Goal: Use online tool/utility: Use online tool/utility

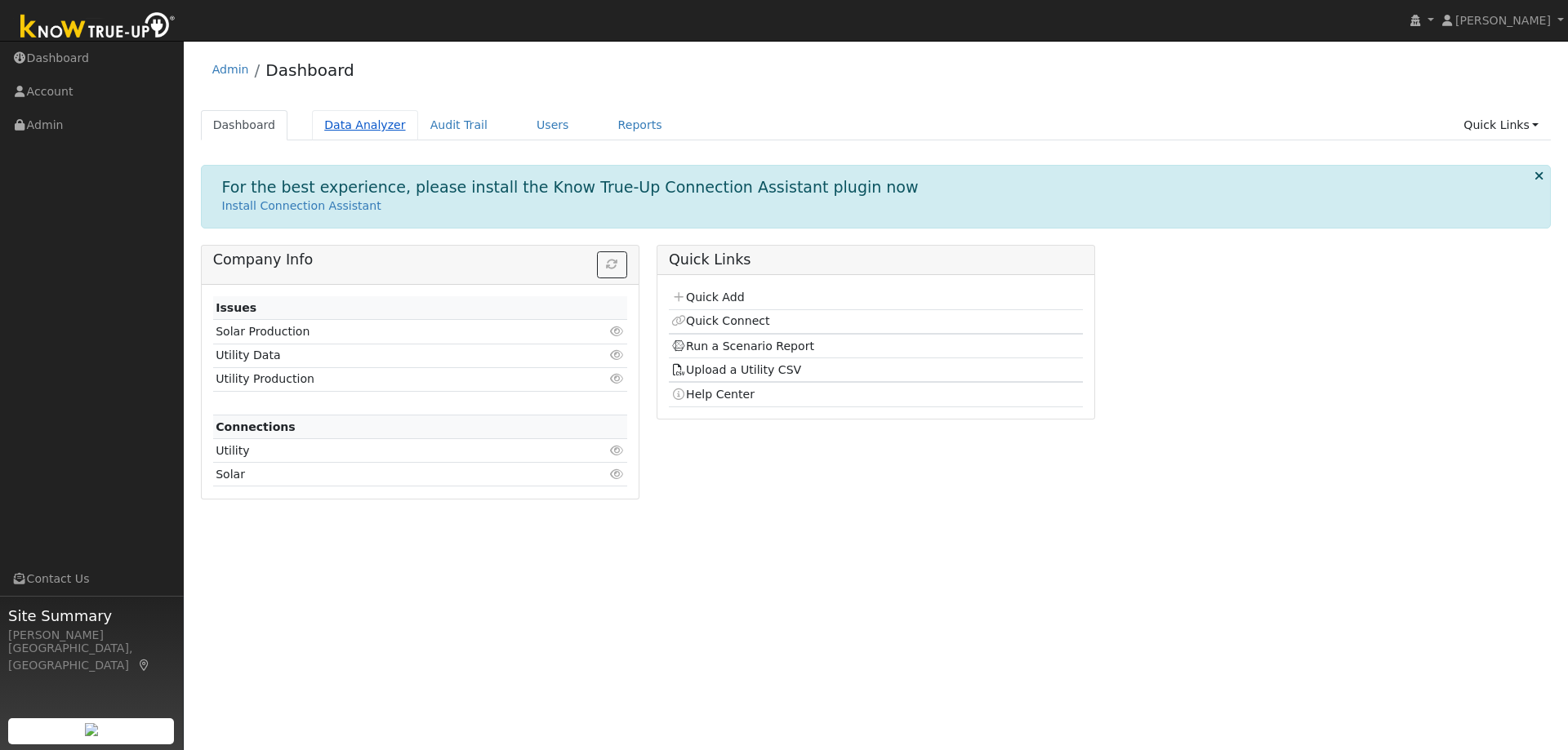
click at [346, 119] on link "Data Analyzer" at bounding box center [365, 125] width 106 height 30
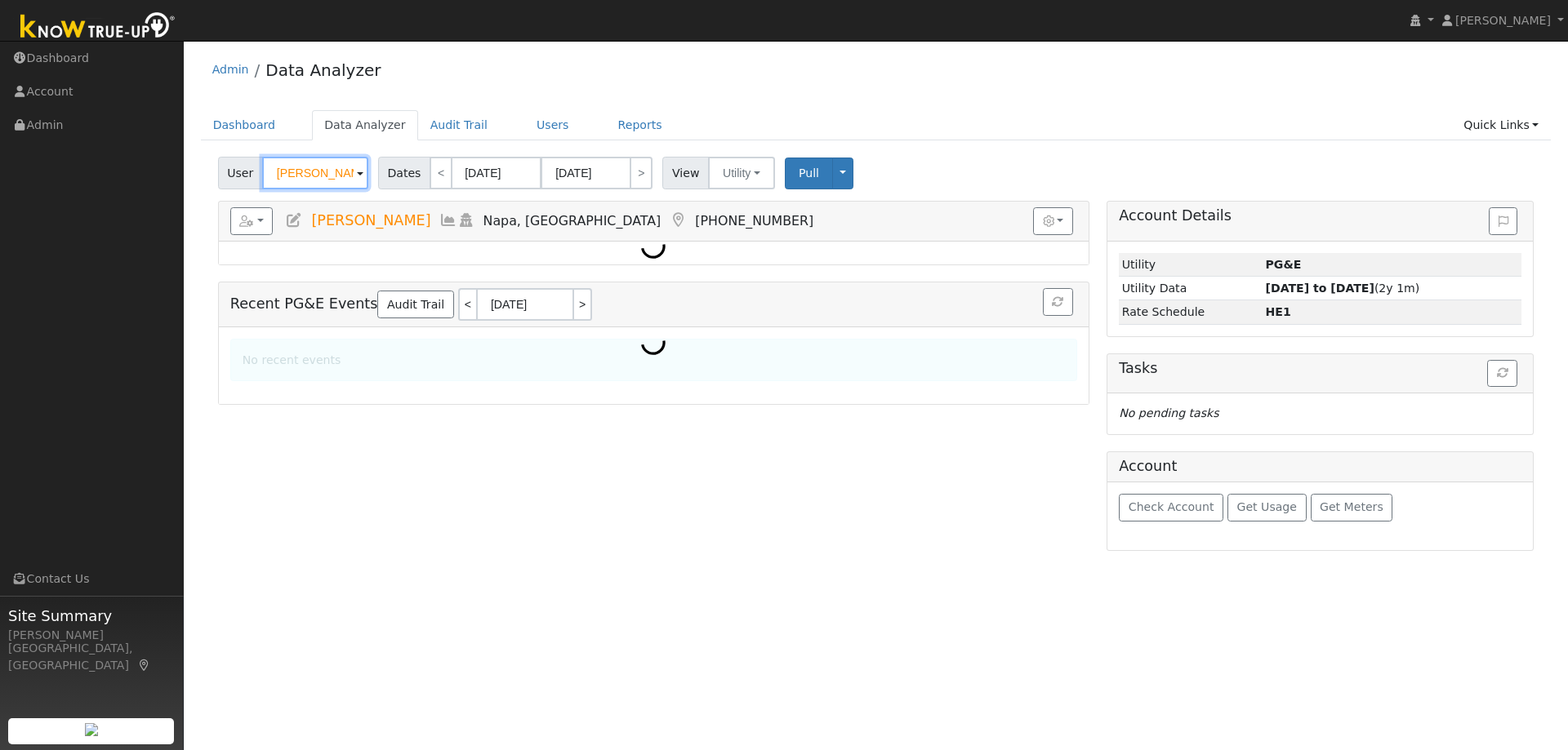
click at [338, 182] on input "[PERSON_NAME]" at bounding box center [315, 173] width 106 height 33
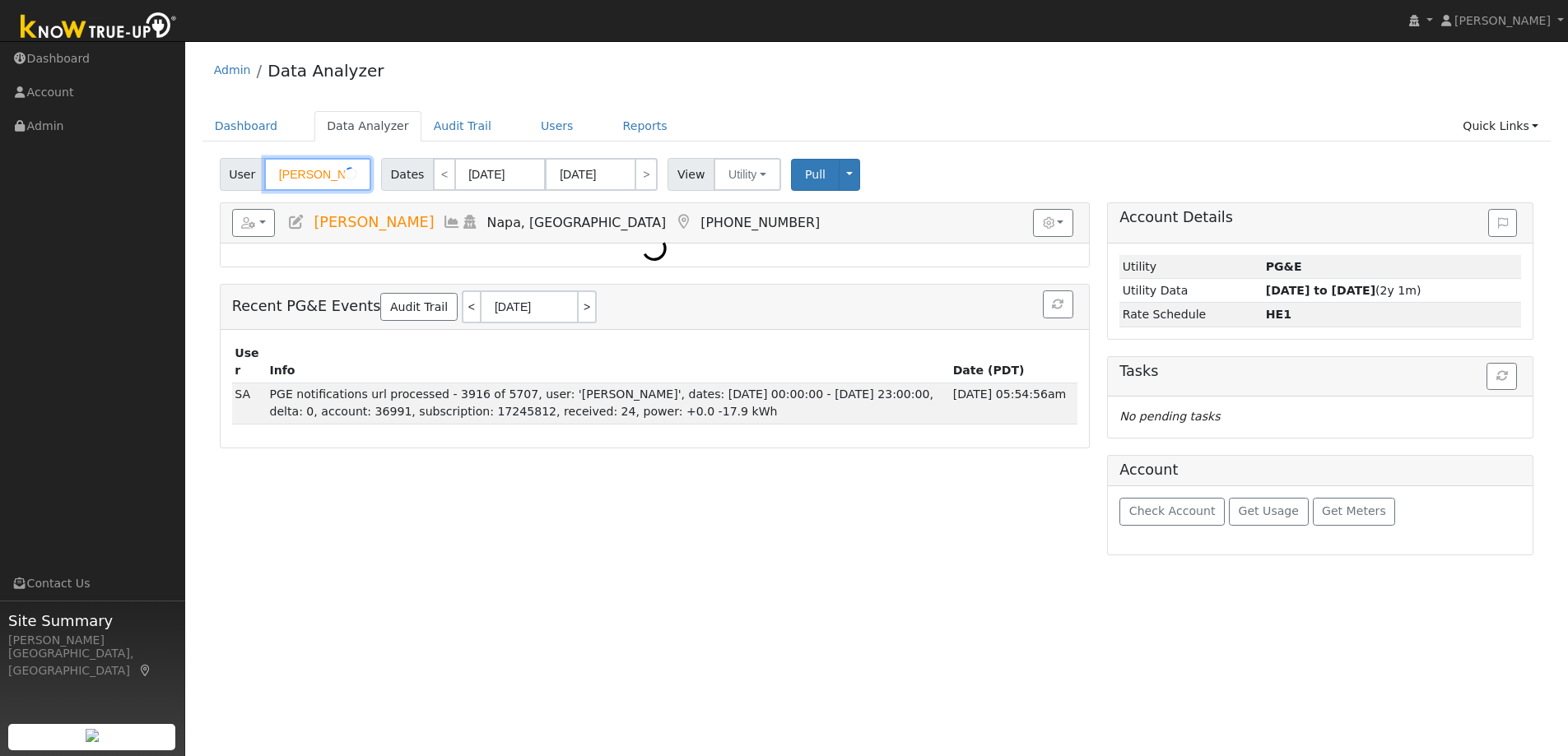
click at [340, 184] on input "[PERSON_NAME]" at bounding box center [317, 175] width 107 height 33
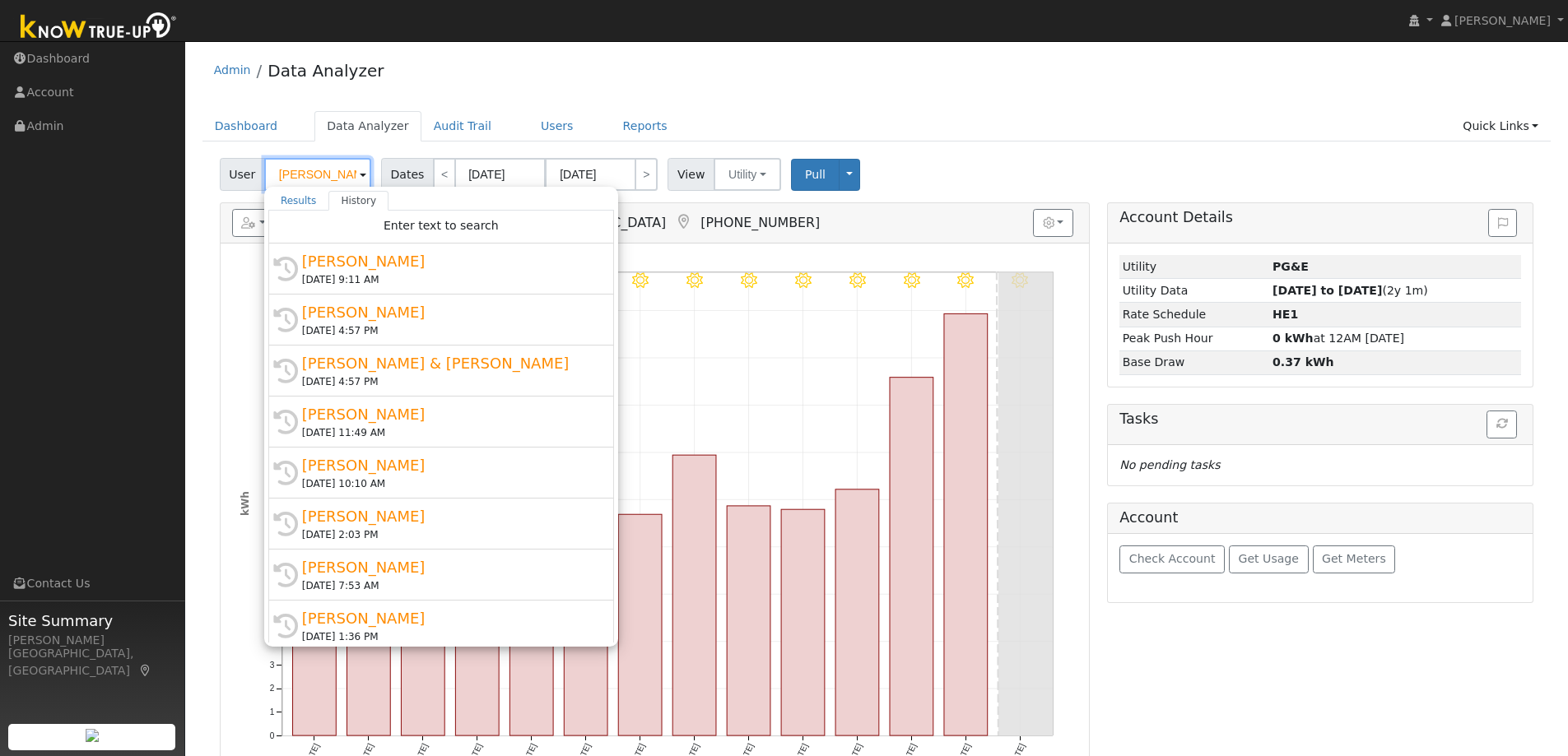
click at [340, 184] on input "[PERSON_NAME]" at bounding box center [317, 175] width 107 height 33
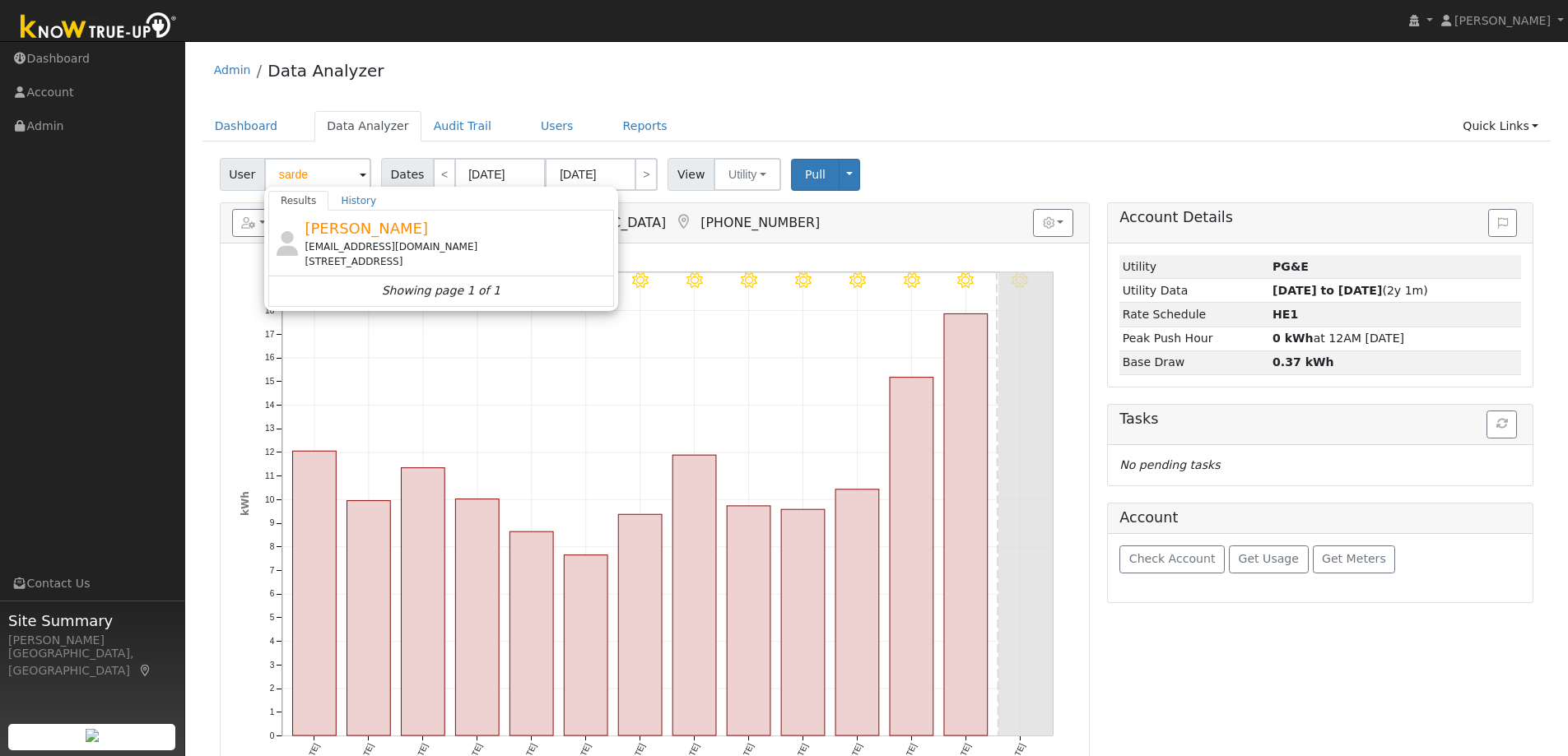
click at [398, 243] on div "[EMAIL_ADDRESS][DOMAIN_NAME]" at bounding box center [457, 247] width 305 height 15
type input "[PERSON_NAME]"
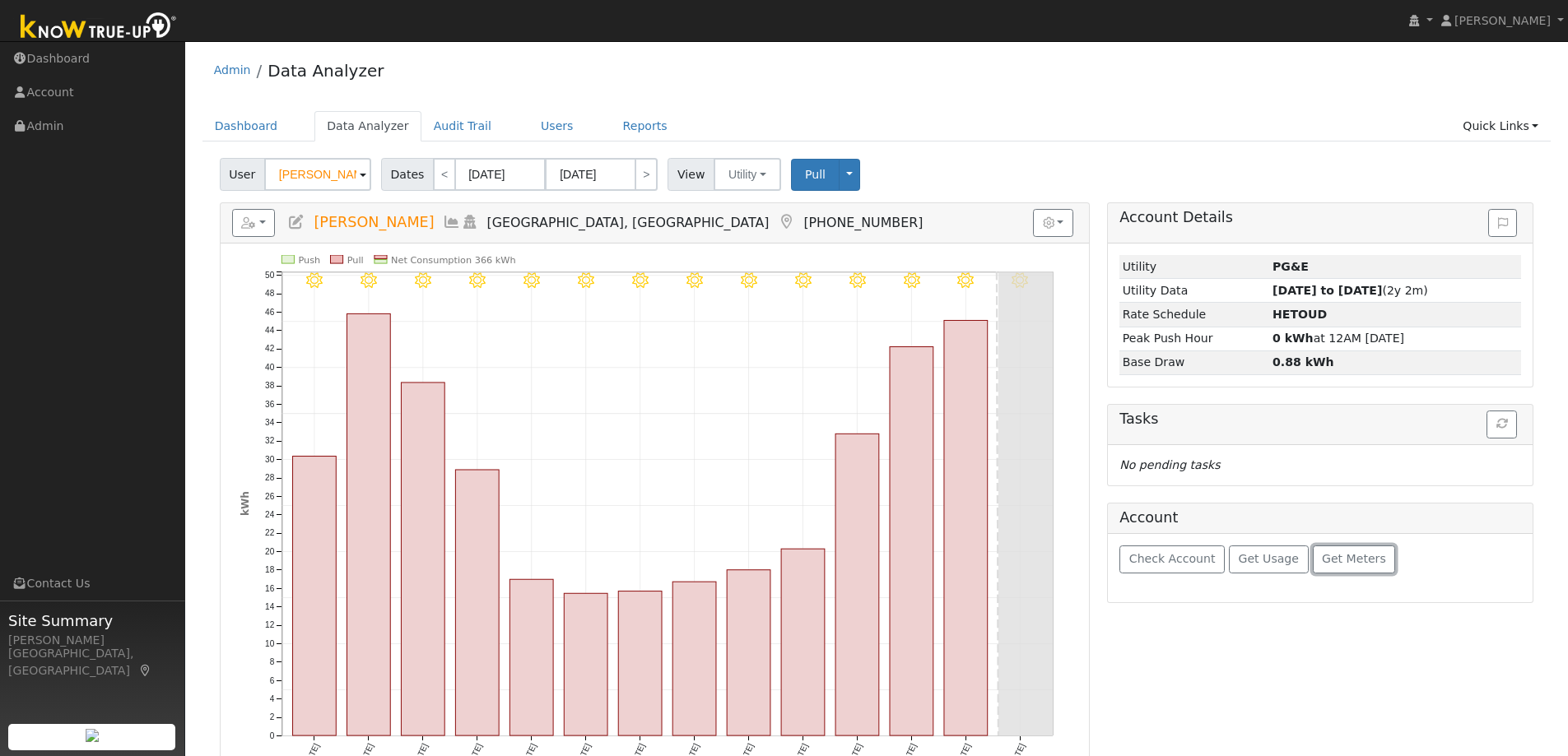
click at [1363, 555] on button "Get Meters" at bounding box center [1354, 560] width 83 height 28
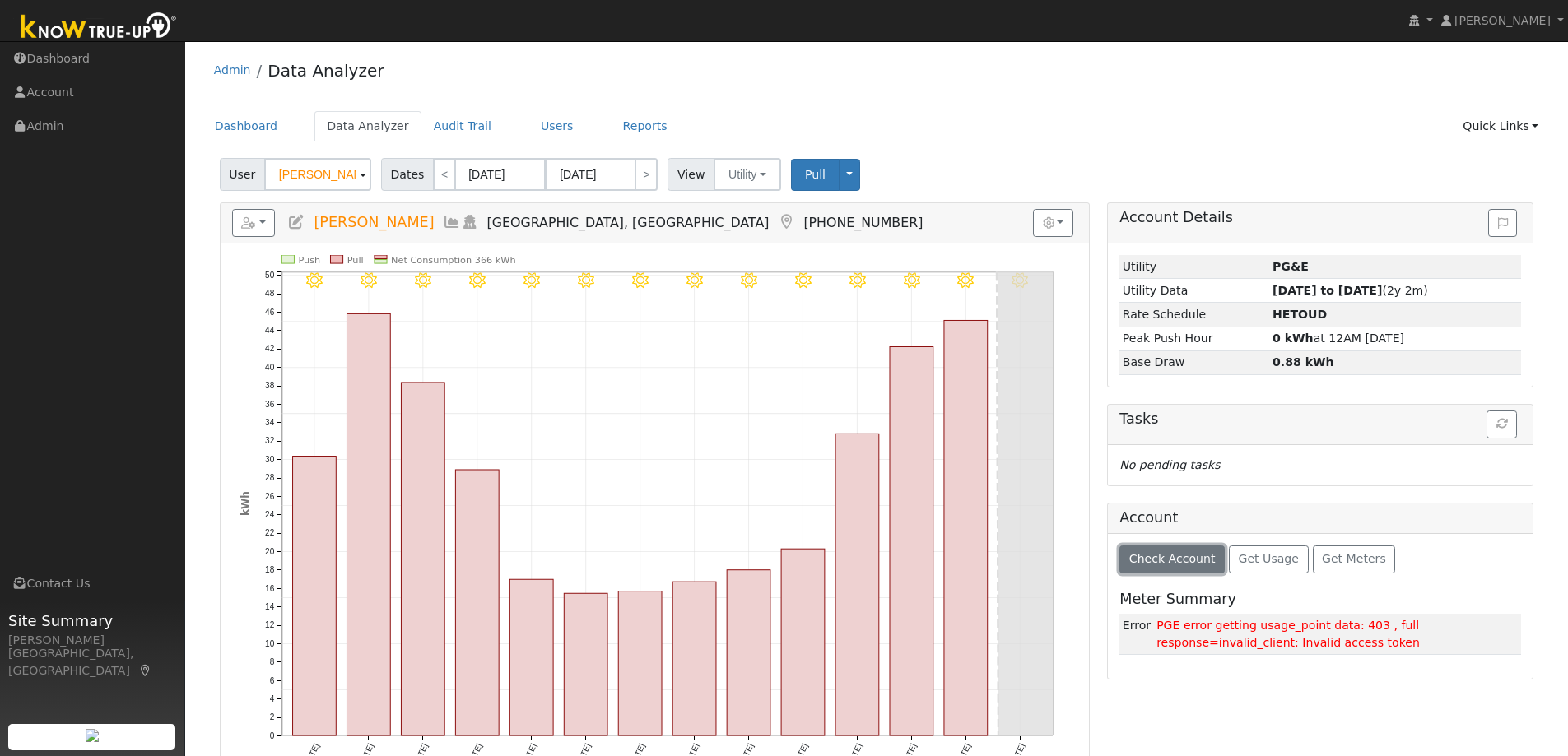
click at [1190, 562] on span "Check Account" at bounding box center [1172, 559] width 87 height 13
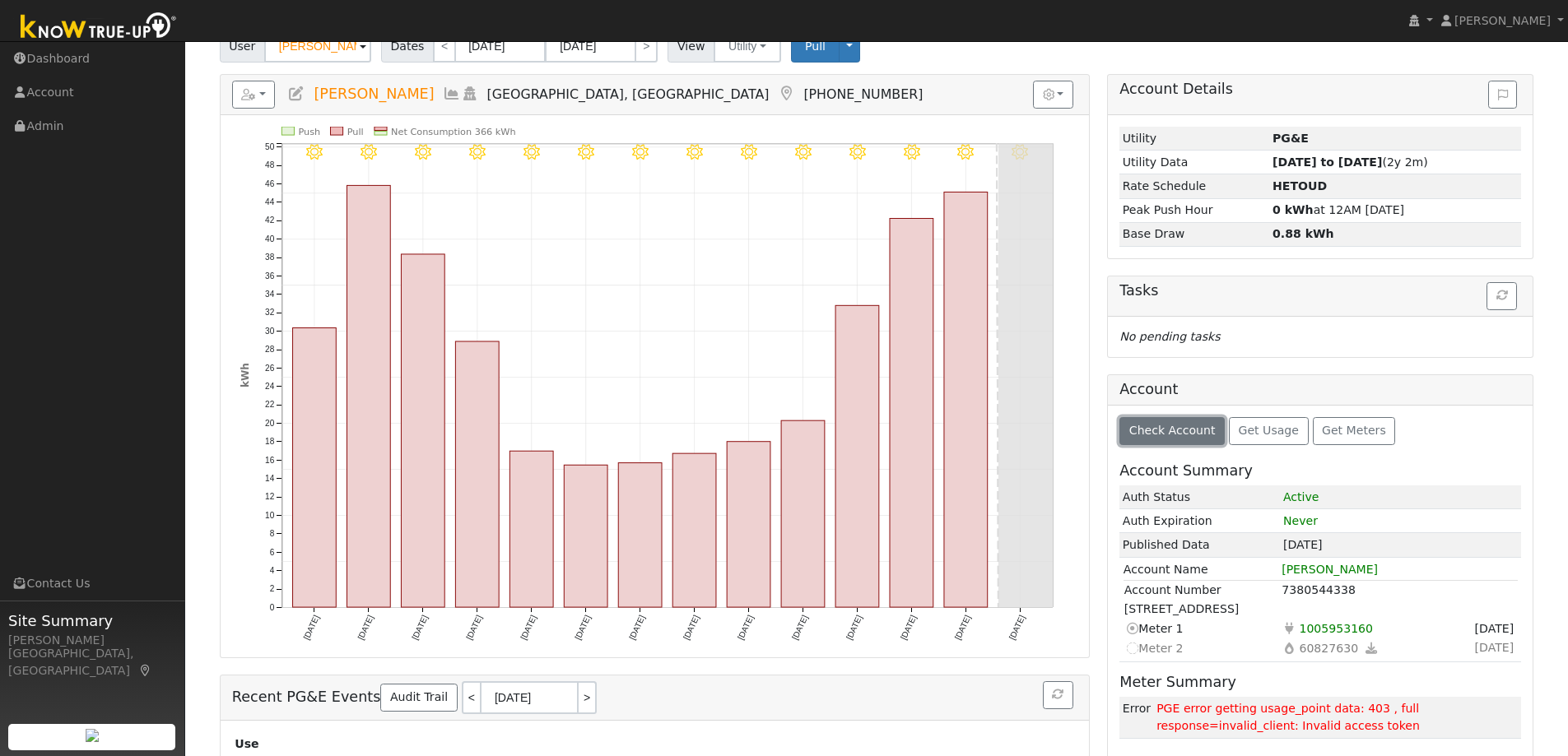
scroll to position [165, 0]
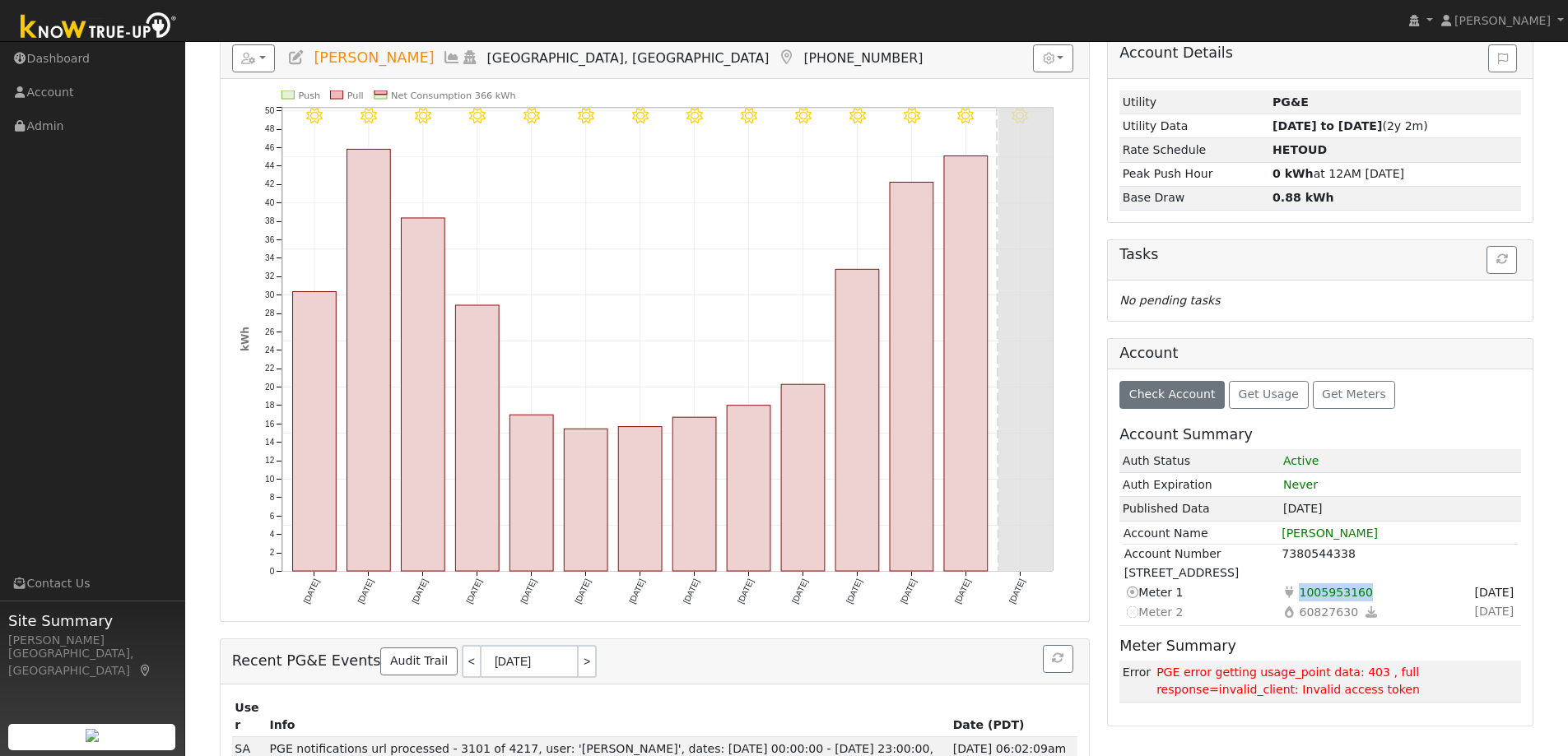
drag, startPoint x: 1388, startPoint y: 597, endPoint x: 1293, endPoint y: 596, distance: 95.0
click at [1293, 596] on td "Electricity 1005953160" at bounding box center [1361, 593] width 162 height 20
copy td "Electricity 1005953160"
